Goal: Transaction & Acquisition: Purchase product/service

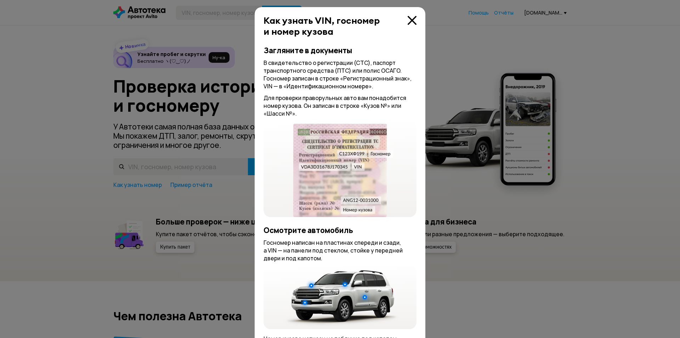
click at [159, 166] on div at bounding box center [340, 169] width 680 height 338
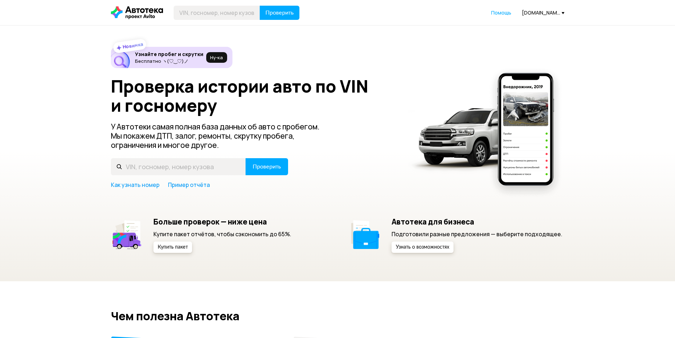
click at [180, 152] on div "Проверка истории авто по VIN и госномеру У Автотеки самая полная база данных об…" at bounding box center [337, 133] width 453 height 112
click at [176, 166] on input "text" at bounding box center [178, 166] width 135 height 17
click at [173, 166] on input "V" at bounding box center [178, 166] width 135 height 17
click at [172, 167] on input "V" at bounding box center [178, 166] width 135 height 17
click at [170, 164] on input "М174ТН134" at bounding box center [178, 166] width 135 height 17
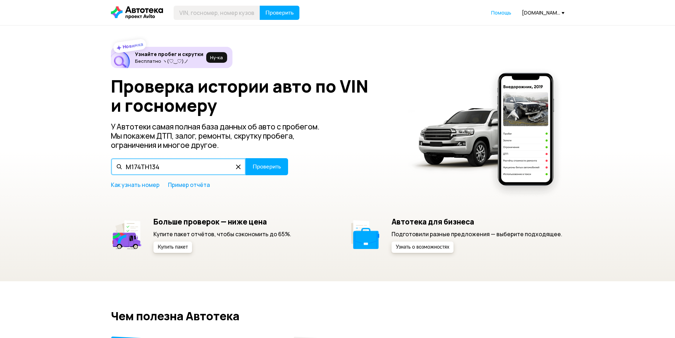
click at [170, 164] on input "М174ТН134" at bounding box center [178, 166] width 135 height 17
type input "М174ТН134"
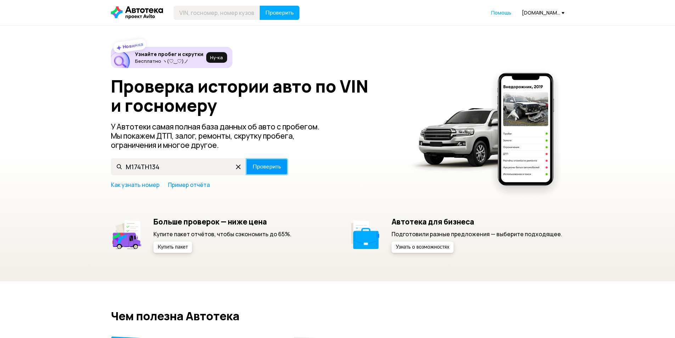
click at [268, 162] on button "Проверить" at bounding box center [266, 166] width 43 height 17
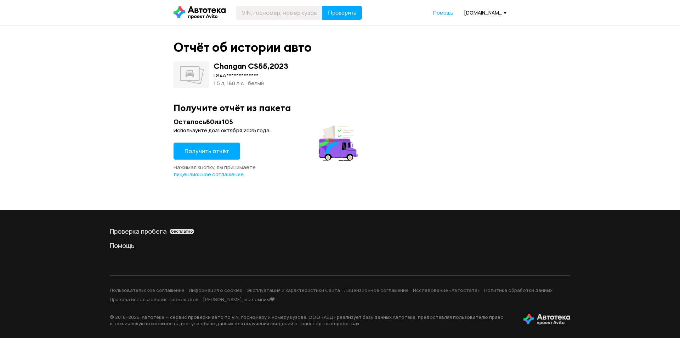
click at [206, 149] on span "Получить отчёт" at bounding box center [207, 151] width 45 height 8
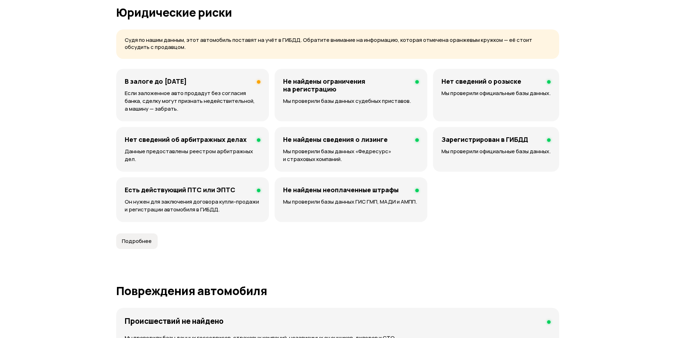
scroll to position [425, 0]
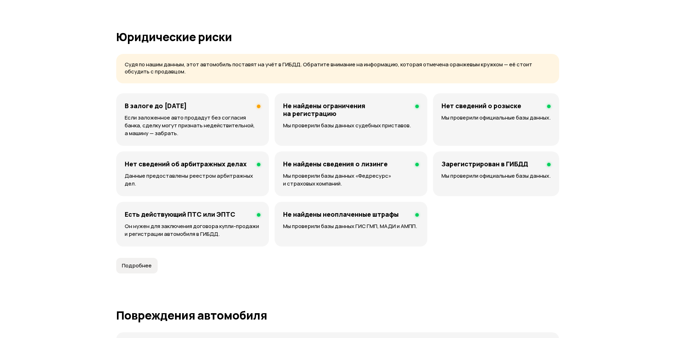
click at [211, 113] on div "В залоге до [DATE] Если заложенное авто продадут без согласия банка, сделку мог…" at bounding box center [192, 119] width 153 height 52
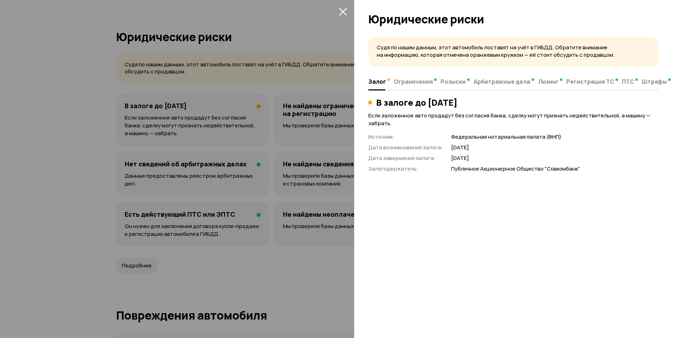
click at [294, 124] on div at bounding box center [340, 169] width 680 height 338
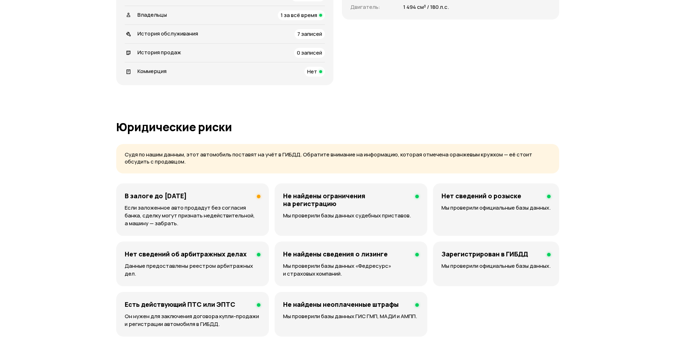
scroll to position [40, 0]
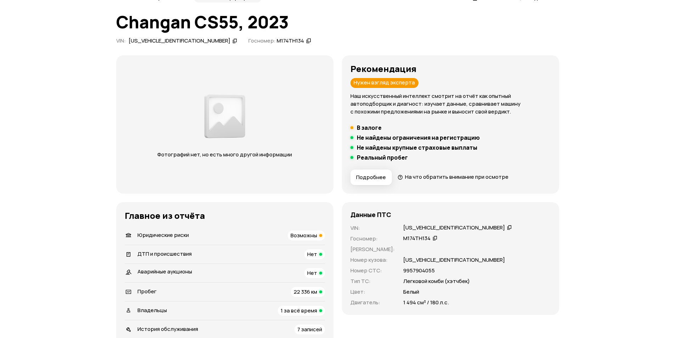
click at [457, 226] on div "[US_VEHICLE_IDENTIFICATION_NUMBER]" at bounding box center [457, 227] width 111 height 7
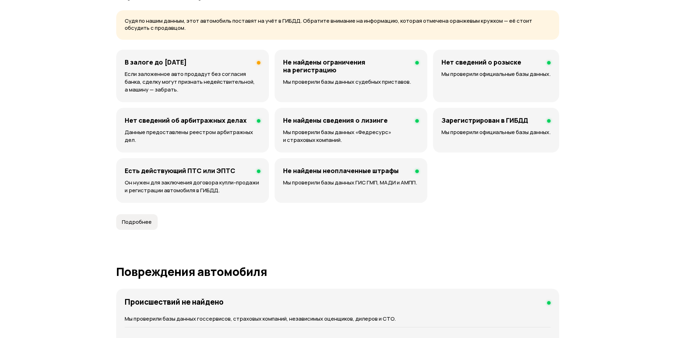
scroll to position [75, 0]
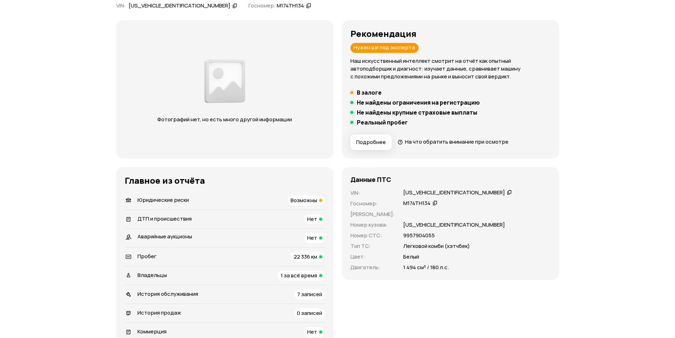
click at [507, 193] on icon at bounding box center [509, 191] width 5 height 7
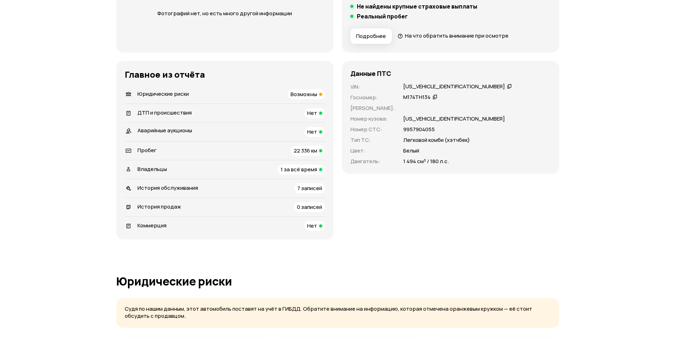
scroll to position [181, 0]
click at [432, 100] on span at bounding box center [434, 96] width 5 height 7
